Goal: Find specific fact

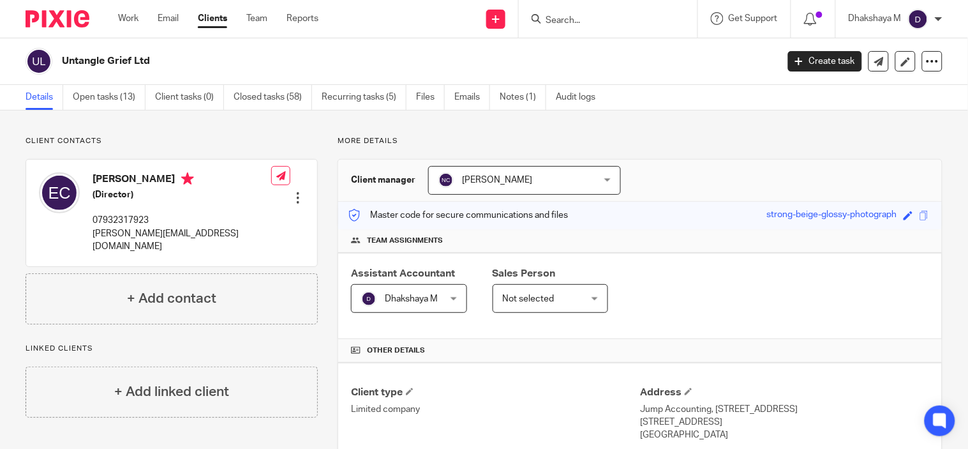
scroll to position [454, 0]
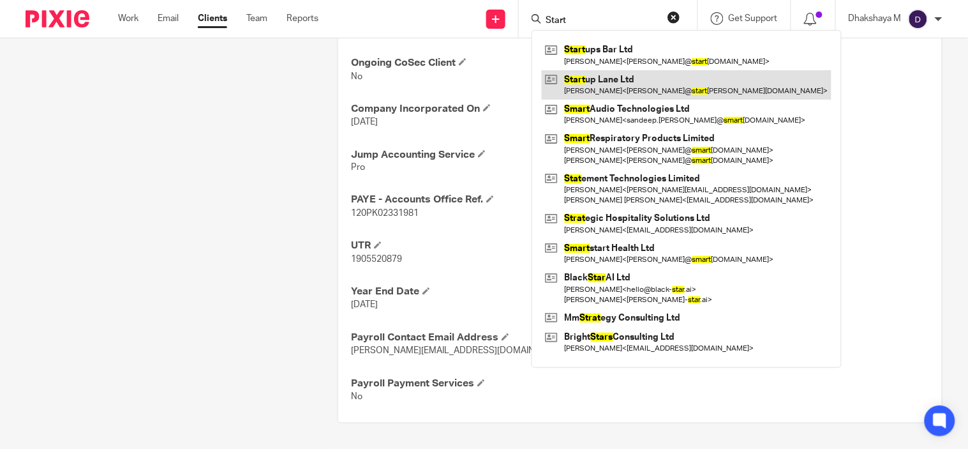
type input "Start"
click at [643, 98] on link at bounding box center [687, 84] width 290 height 29
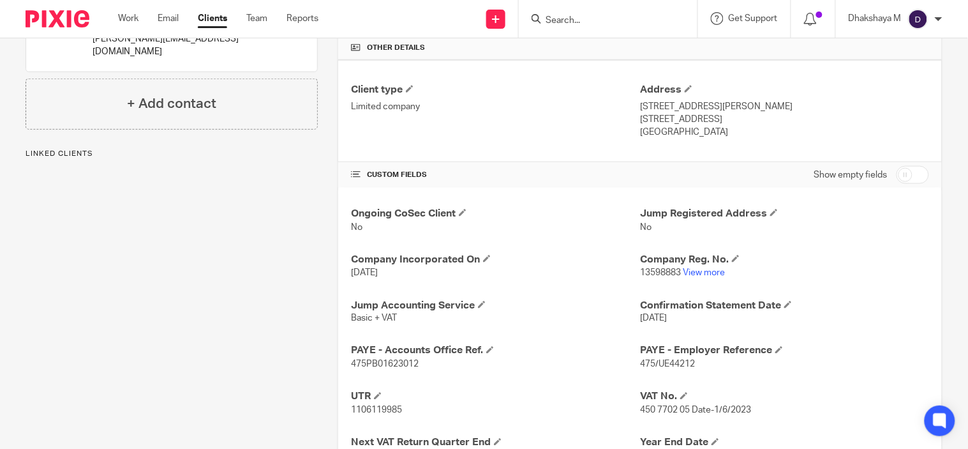
scroll to position [454, 0]
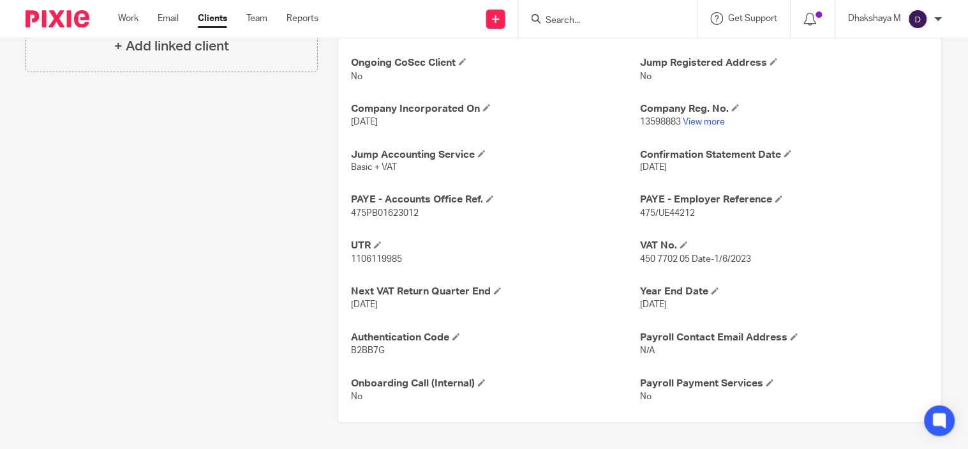
click at [656, 305] on span "[DATE]" at bounding box center [653, 305] width 27 height 9
click at [640, 257] on span "450 7702 05 Date-1/6/2023" at bounding box center [695, 259] width 111 height 9
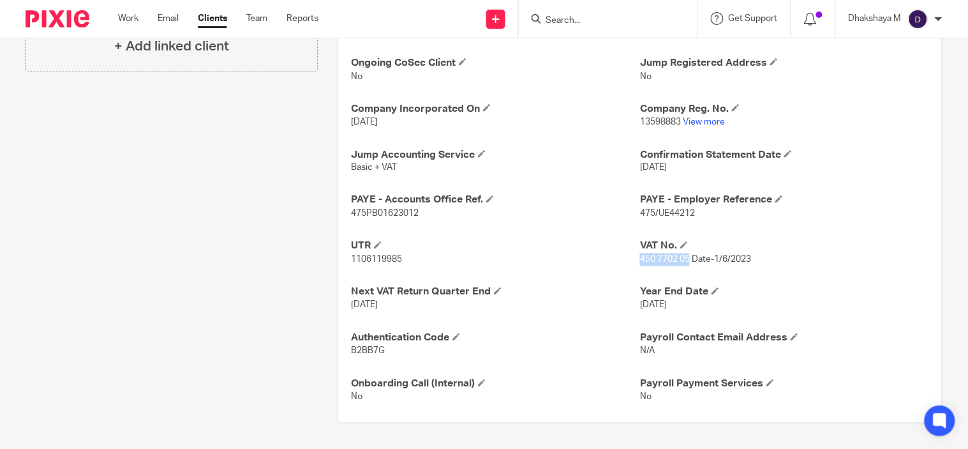
drag, startPoint x: 634, startPoint y: 258, endPoint x: 684, endPoint y: 265, distance: 49.6
click at [684, 265] on p "450 7702 05 Date-1/6/2023" at bounding box center [784, 259] width 289 height 13
copy span "450 7702 05"
